Goal: Task Accomplishment & Management: Use online tool/utility

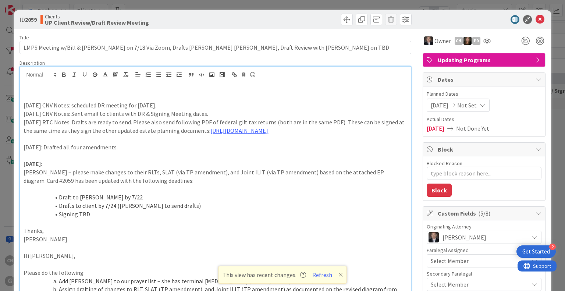
scroll to position [1066, 130]
type textarea "x"
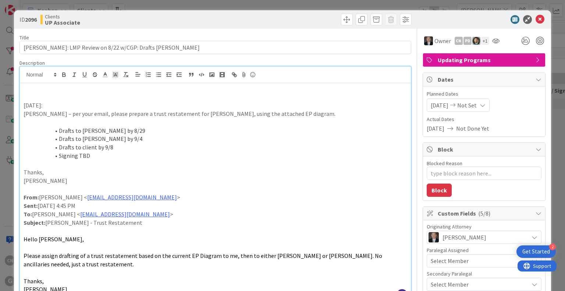
scroll to position [1177, 0]
click at [259, 161] on p at bounding box center [215, 164] width 383 height 8
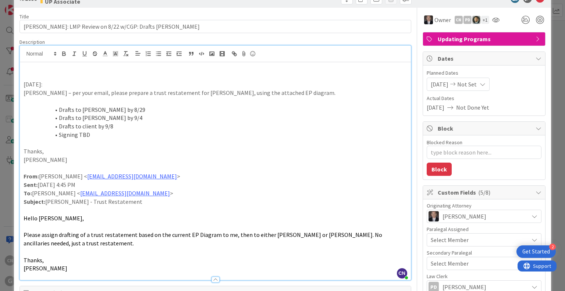
scroll to position [0, 0]
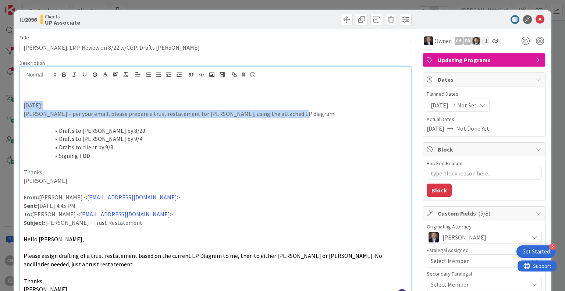
drag, startPoint x: 292, startPoint y: 116, endPoint x: 38, endPoint y: 102, distance: 255.0
click at [6, 104] on div "ID 2096 Clients UP Associate Title 63 / 128 Hussey, Nancy: LMP Review on 8/22 w…" at bounding box center [282, 145] width 565 height 291
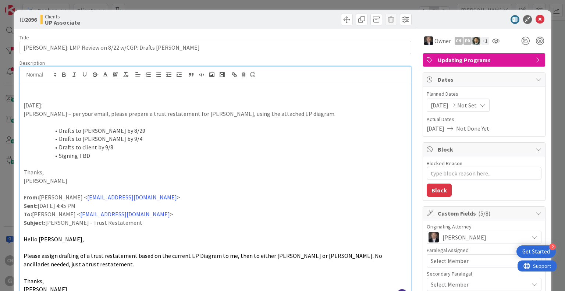
click at [77, 95] on p at bounding box center [215, 97] width 383 height 8
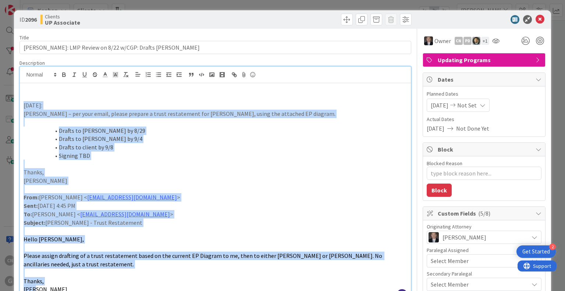
drag, startPoint x: 39, startPoint y: 179, endPoint x: 22, endPoint y: 104, distance: 76.6
click at [22, 104] on div "8/22/2025: Paul – per your email, please prepare a trust restatement for Nancy …" at bounding box center [215, 192] width 391 height 218
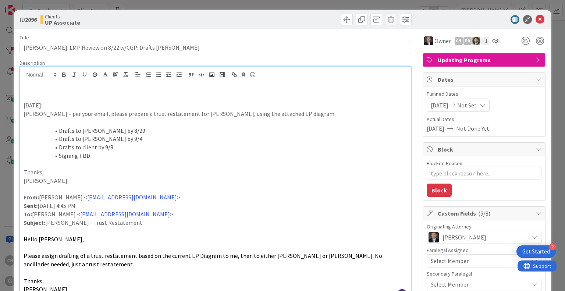
click at [48, 89] on p at bounding box center [215, 89] width 383 height 8
click at [26, 97] on p at bounding box center [215, 97] width 383 height 8
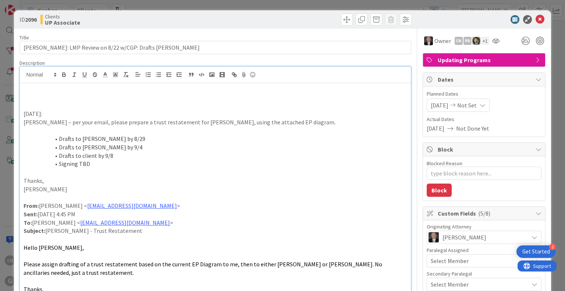
click at [34, 100] on p at bounding box center [215, 97] width 383 height 8
click at [24, 96] on p at bounding box center [215, 97] width 383 height 8
click at [27, 97] on p at bounding box center [215, 97] width 383 height 8
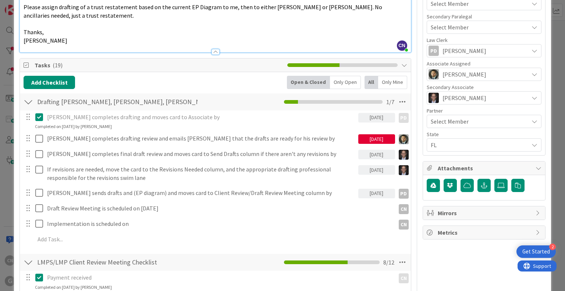
scroll to position [258, 0]
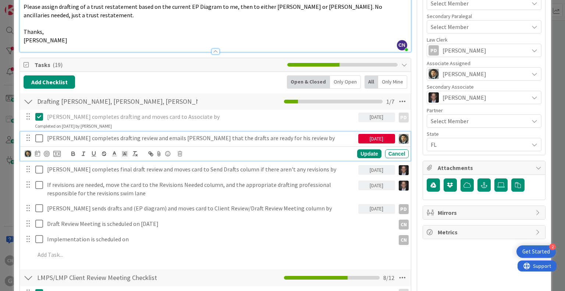
click at [266, 138] on p "Chris completes drafting review and emails Joel that the drafts are ready for h…" at bounding box center [201, 138] width 308 height 8
click at [265, 137] on p "Chris completes drafting review and emails Joel that the drafts are ready for h…" at bounding box center [201, 138] width 308 height 8
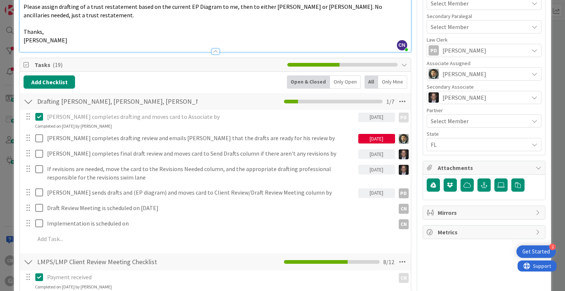
click at [469, 262] on div "Owner CN PD + 1 Updating Programs Dates Planned Dates 08/22/2025 Not Set Actual…" at bounding box center [484, 295] width 123 height 1049
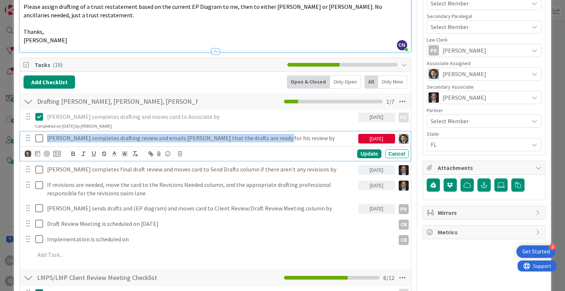
drag, startPoint x: 270, startPoint y: 136, endPoint x: 46, endPoint y: 139, distance: 224.4
click at [42, 142] on div "Chris completes drafting review and emails Joel that the drafts are ready for h…" at bounding box center [215, 138] width 385 height 13
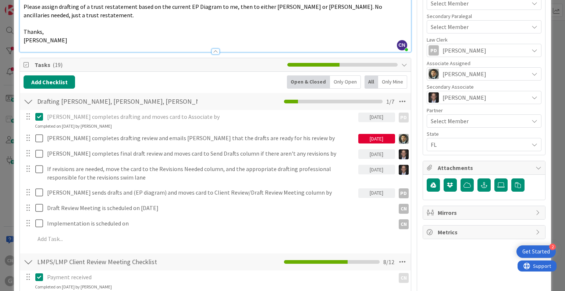
click at [449, 264] on div "Owner CN PD + 1 Updating Programs Dates Planned Dates 08/22/2025 Not Set Actual…" at bounding box center [484, 295] width 123 height 1049
click at [435, 260] on div "Owner CN PD + 1 Updating Programs Dates Planned Dates 08/22/2025 Not Set Actual…" at bounding box center [484, 295] width 123 height 1049
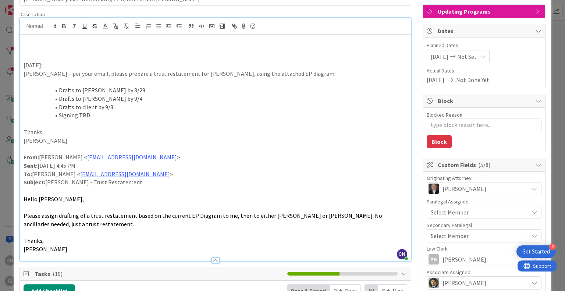
scroll to position [47, 0]
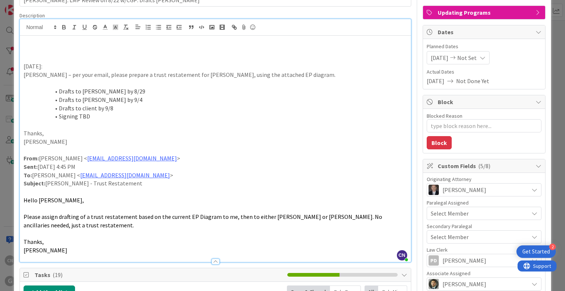
click at [31, 47] on p at bounding box center [215, 50] width 383 height 8
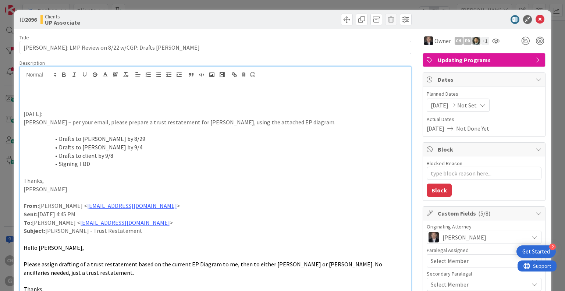
click at [29, 98] on p at bounding box center [215, 97] width 383 height 8
click at [25, 99] on p at bounding box center [215, 97] width 383 height 8
type textarea "x"
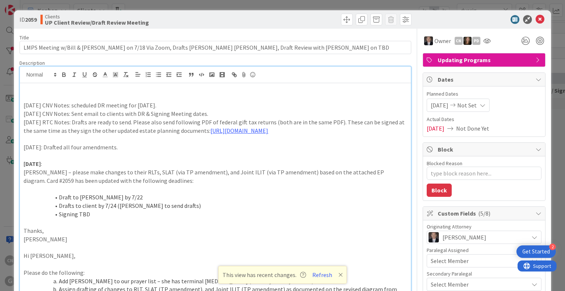
scroll to position [1066, 130]
type textarea "x"
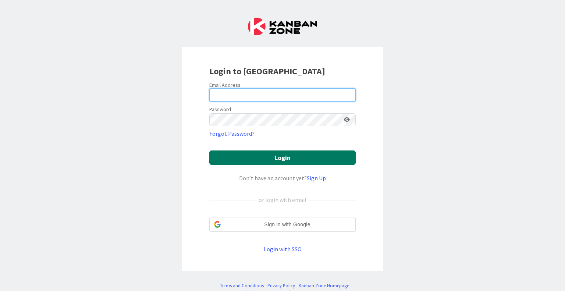
type input "[EMAIL_ADDRESS][DOMAIN_NAME]"
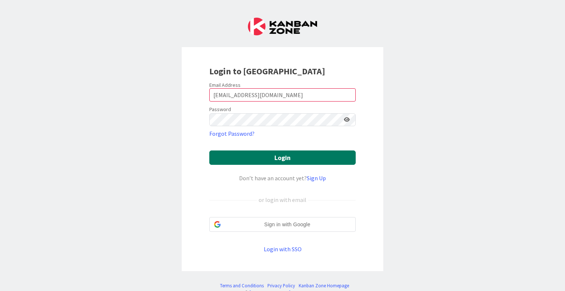
click at [272, 156] on button "Login" at bounding box center [282, 157] width 146 height 14
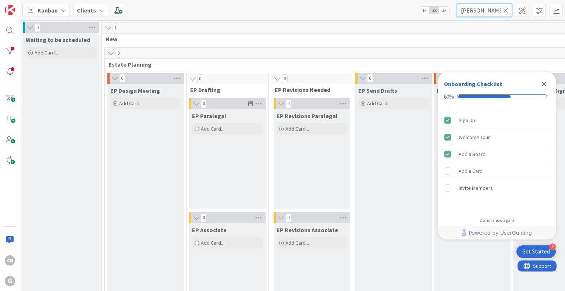
drag, startPoint x: 490, startPoint y: 9, endPoint x: 468, endPoint y: 74, distance: 68.4
click at [366, 19] on div "Kanban Clients 1x 2x 3x [PERSON_NAME]" at bounding box center [292, 10] width 545 height 20
type input "[PERSON_NAME]"
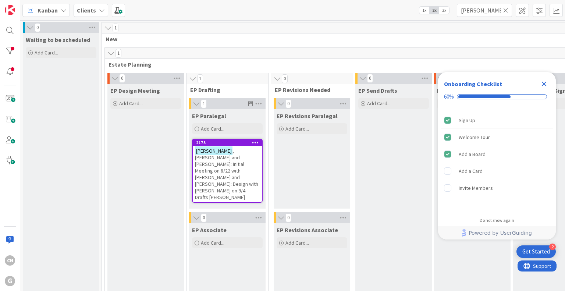
click at [545, 82] on icon "Close Checklist" at bounding box center [544, 83] width 9 height 9
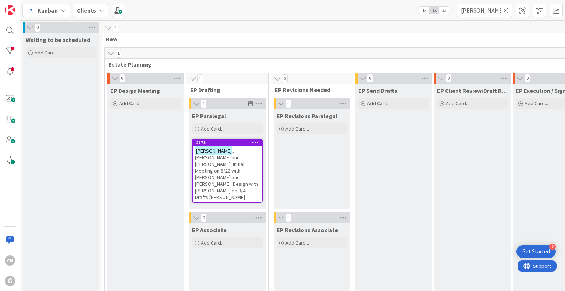
click at [237, 160] on span ", [PERSON_NAME] and [PERSON_NAME]: Initial Meeting on 8/22 with [PERSON_NAME] a…" at bounding box center [226, 174] width 63 height 53
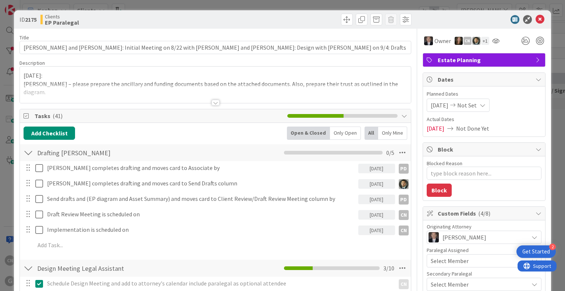
click at [213, 105] on div at bounding box center [216, 103] width 8 height 6
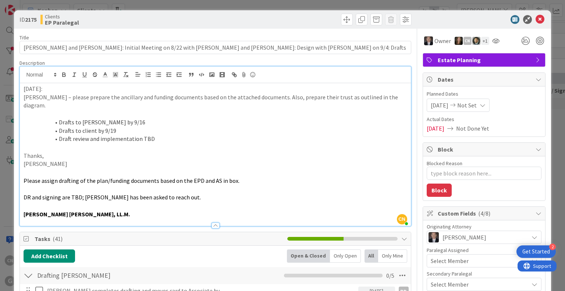
click at [21, 88] on div "[DATE]: [PERSON_NAME] – please prepare the ancillary and funding documents base…" at bounding box center [215, 154] width 391 height 143
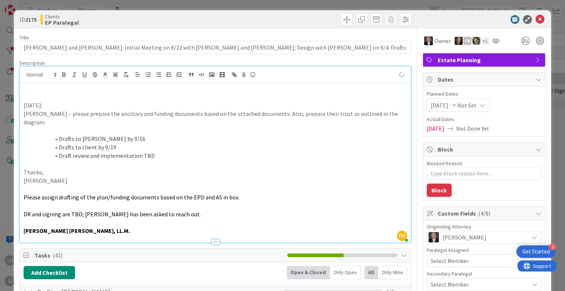
type textarea "x"
click at [22, 88] on div "[DATE] CNV Notes: [DATE]: [PERSON_NAME] – please prepare the ancillary and fund…" at bounding box center [215, 162] width 391 height 159
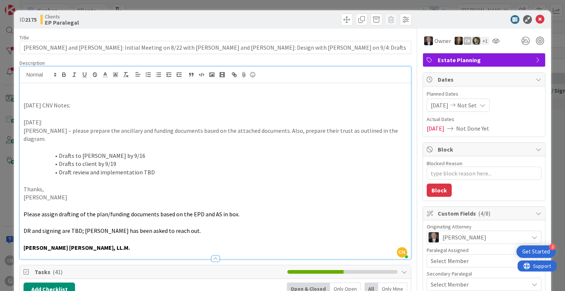
click at [82, 104] on p "[DATE] CNV Notes:" at bounding box center [215, 105] width 383 height 8
click at [183, 106] on p "[DATE] CNV Notes: sent email with draft review and signing meetins." at bounding box center [215, 105] width 383 height 8
drag, startPoint x: 213, startPoint y: 148, endPoint x: 193, endPoint y: 144, distance: 21.1
click at [213, 152] on li "Drafts to [PERSON_NAME] by 9/16" at bounding box center [219, 156] width 375 height 8
drag, startPoint x: 21, startPoint y: 106, endPoint x: 65, endPoint y: 107, distance: 43.4
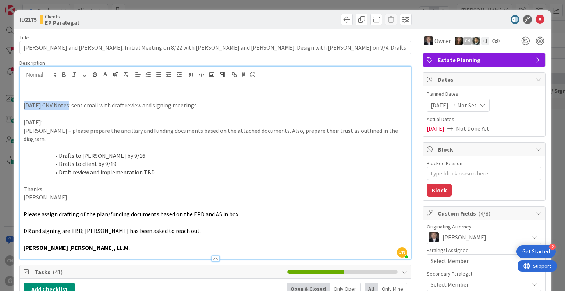
click at [65, 107] on div "[DATE] CNV Notes: sent email with draft review and signing meetings. [DATE]: [P…" at bounding box center [215, 171] width 391 height 176
click at [63, 75] on icon "button" at bounding box center [64, 76] width 3 height 2
drag, startPoint x: 227, startPoint y: 170, endPoint x: 474, endPoint y: 209, distance: 250.2
click at [227, 177] on p at bounding box center [215, 181] width 383 height 8
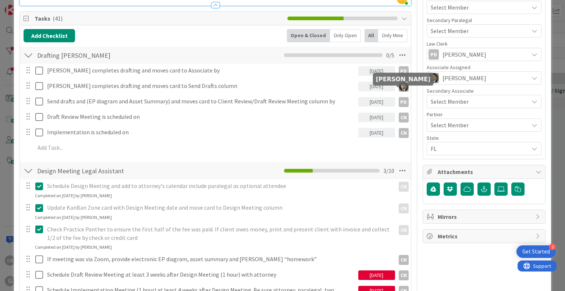
scroll to position [254, 0]
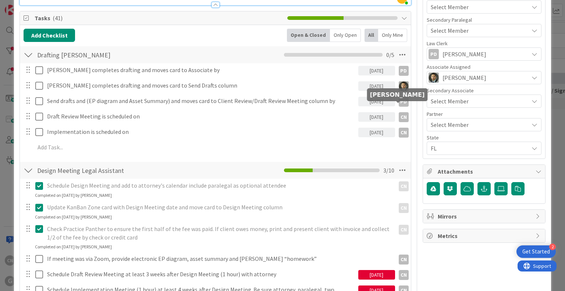
click at [399, 112] on div "CN" at bounding box center [404, 117] width 10 height 10
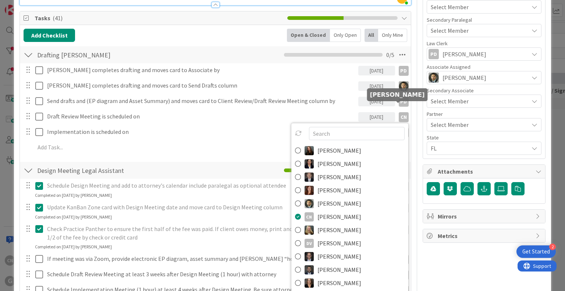
type textarea "x"
click at [0, 0] on icon at bounding box center [0, 0] width 0 height 0
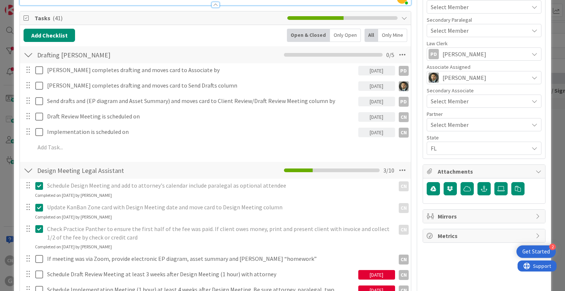
click at [362, 112] on div "[DATE]" at bounding box center [376, 117] width 37 height 10
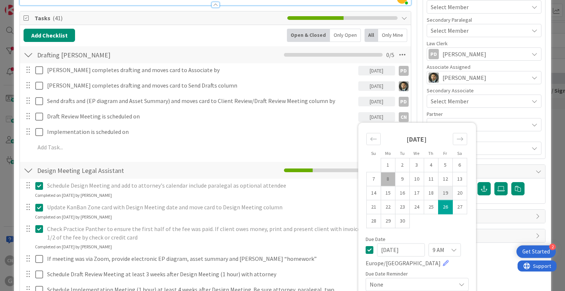
click at [439, 186] on td "19" at bounding box center [445, 193] width 14 height 14
type input "[DATE]"
click at [439, 186] on td "19" at bounding box center [445, 193] width 14 height 14
type textarea "x"
click at [225, 116] on div "[PERSON_NAME] completes drafting and moves card to Associate by [DATE] PD PD Up…" at bounding box center [215, 109] width 383 height 93
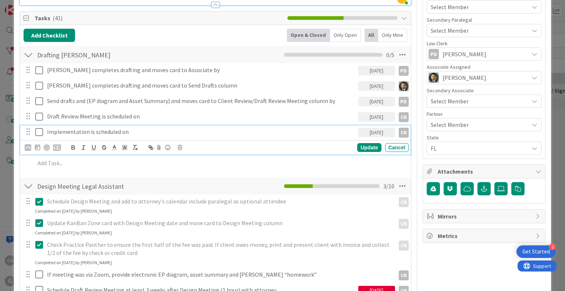
click at [177, 128] on p "Implementation is scheduled on" at bounding box center [201, 132] width 308 height 8
click at [36, 144] on icon at bounding box center [37, 147] width 5 height 6
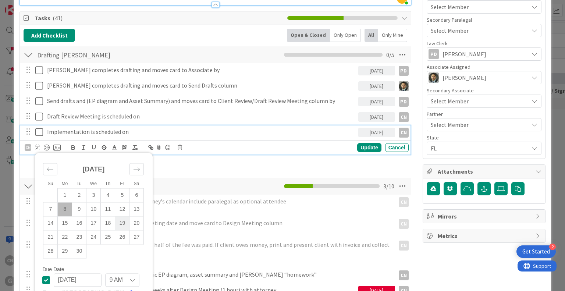
click at [123, 216] on td "19" at bounding box center [122, 223] width 14 height 14
type input "[DATE]"
click at [122, 216] on td "19" at bounding box center [122, 223] width 14 height 14
type textarea "x"
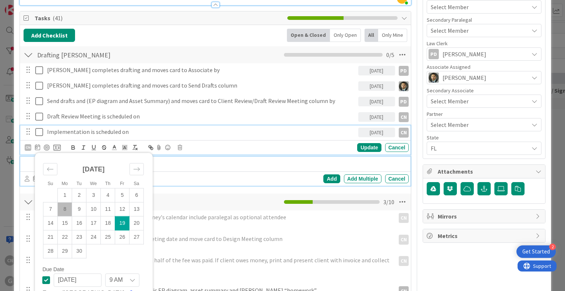
click at [264, 159] on p at bounding box center [220, 163] width 370 height 8
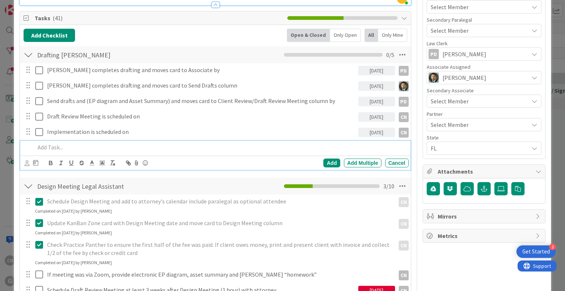
scroll to position [238, 0]
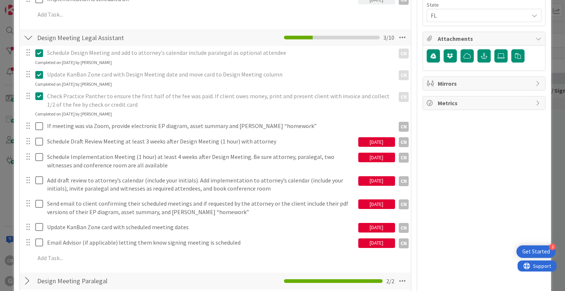
scroll to position [387, 0]
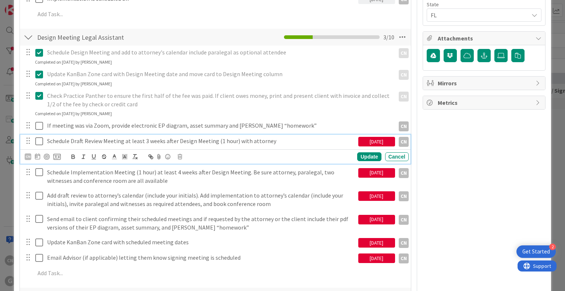
click at [281, 137] on p "Schedule Draft Review Meeting at least 3 weeks after Design Meeting (1 hour) wi…" at bounding box center [201, 141] width 308 height 8
click at [378, 137] on div "[DATE]" at bounding box center [376, 142] width 37 height 10
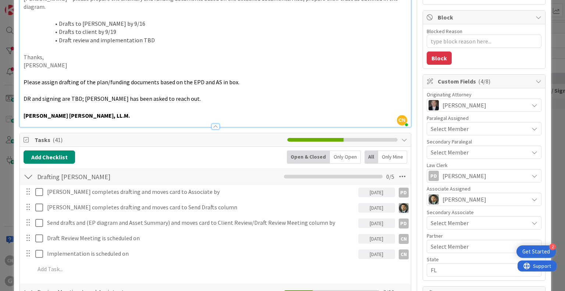
scroll to position [0, 0]
